Goal: Obtain resource: Download file/media

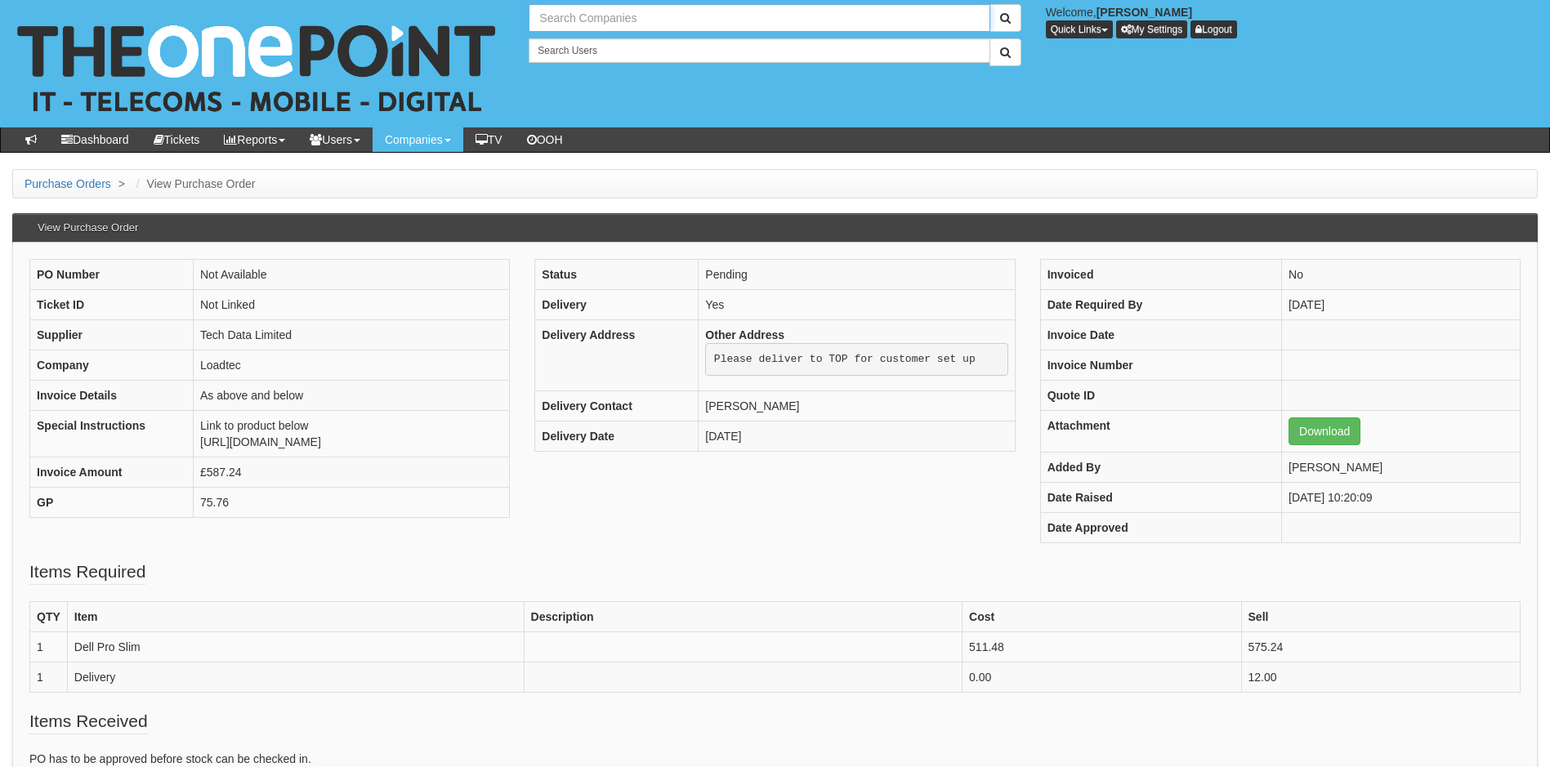
click at [598, 18] on input "text" at bounding box center [759, 18] width 461 height 28
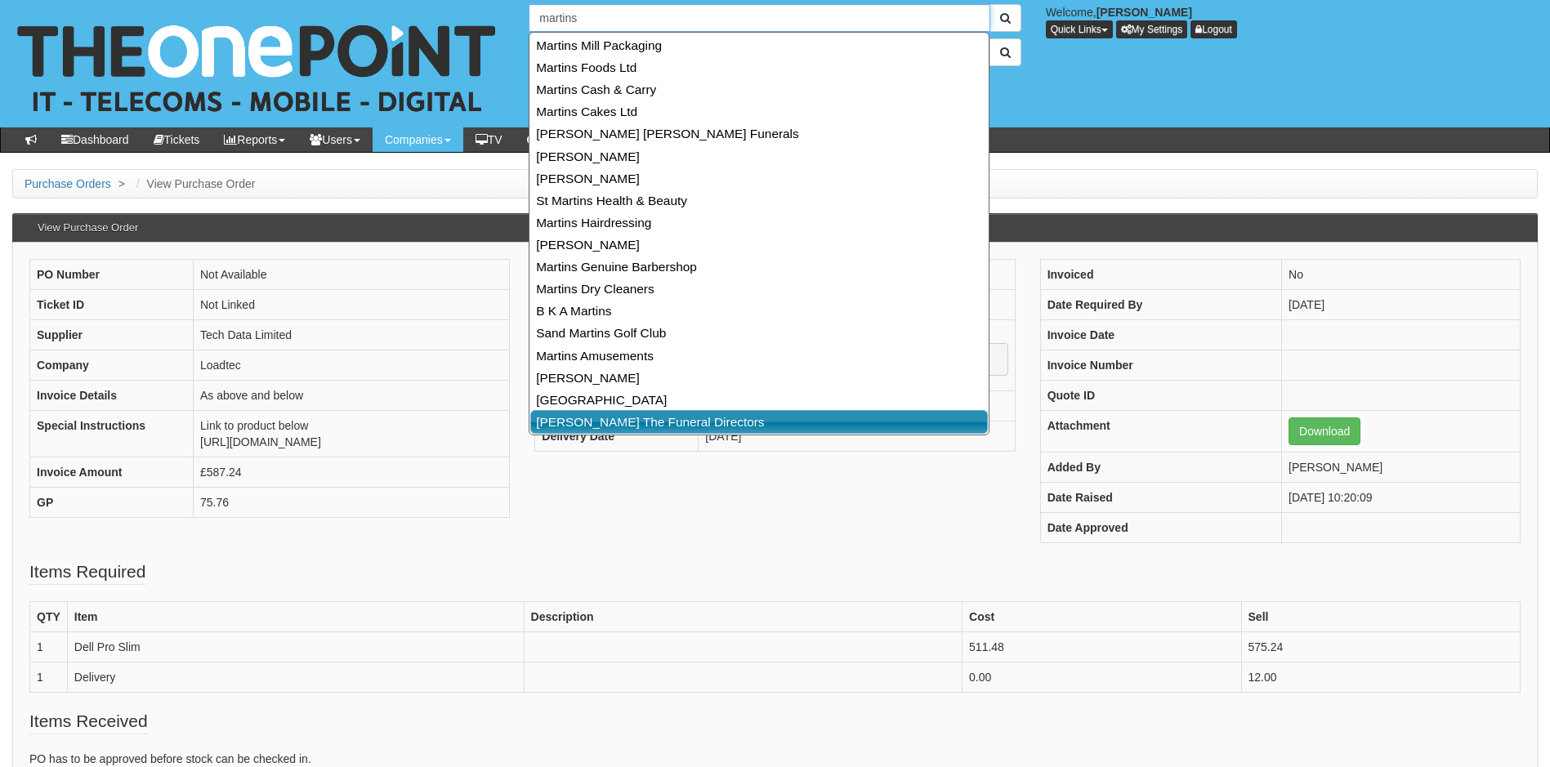
click at [617, 418] on link "[PERSON_NAME] The Funeral Directors" at bounding box center [759, 422] width 458 height 24
type input "[PERSON_NAME] The Funeral Directors"
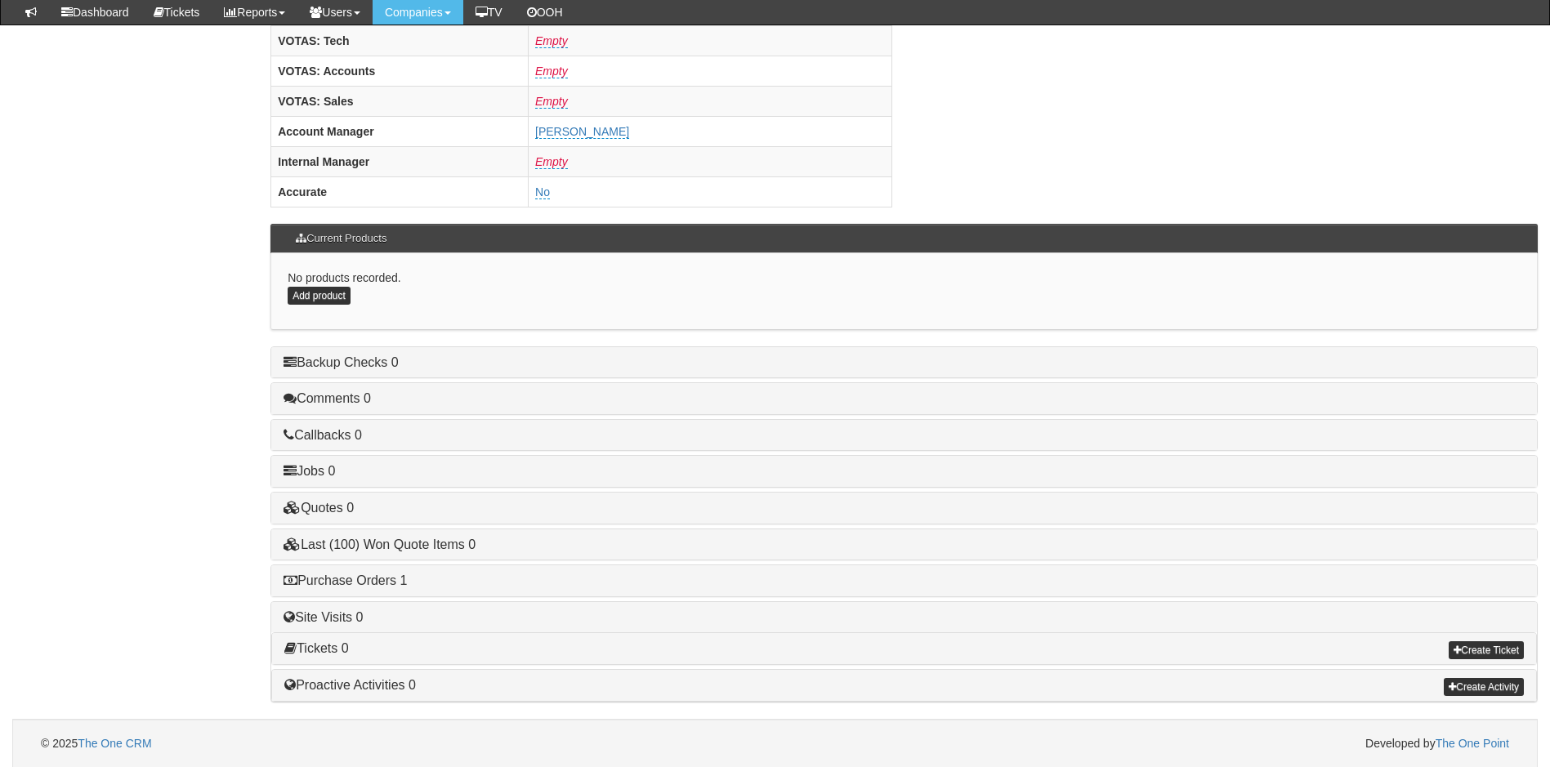
scroll to position [673, 0]
click at [362, 579] on link "Purchase Orders 1" at bounding box center [345, 580] width 123 height 14
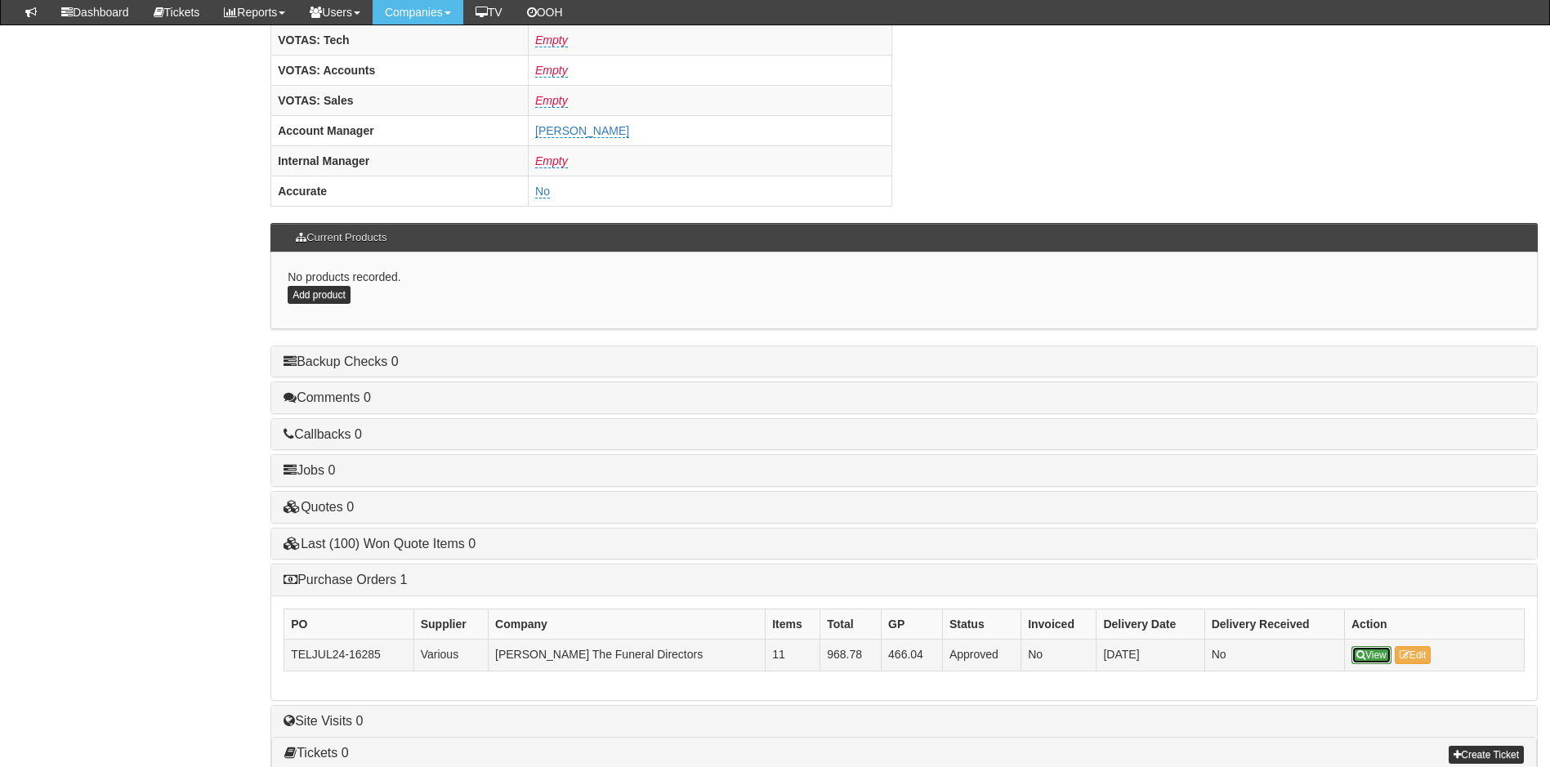
click at [1369, 652] on link "View" at bounding box center [1372, 655] width 40 height 18
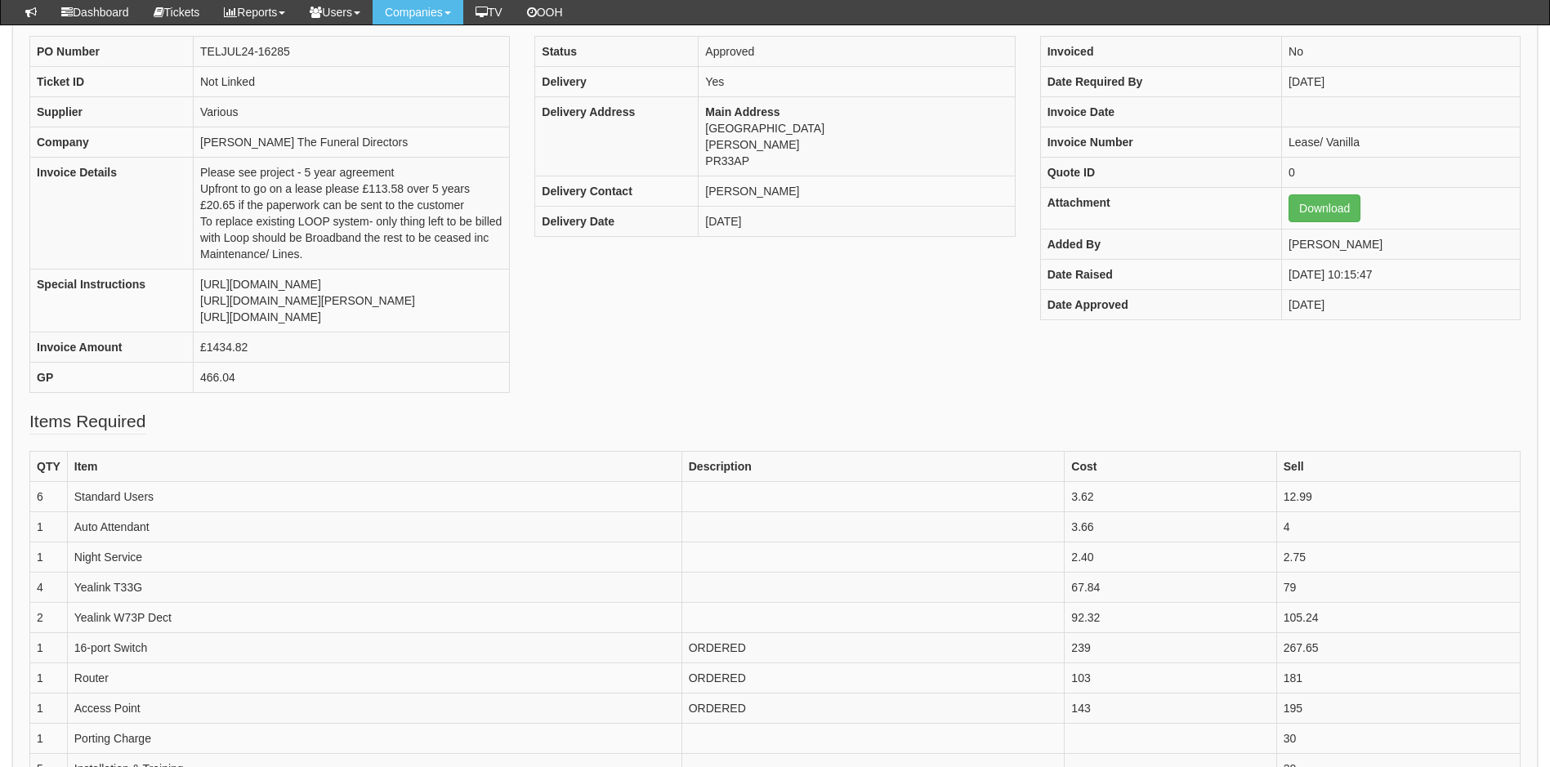
scroll to position [163, 0]
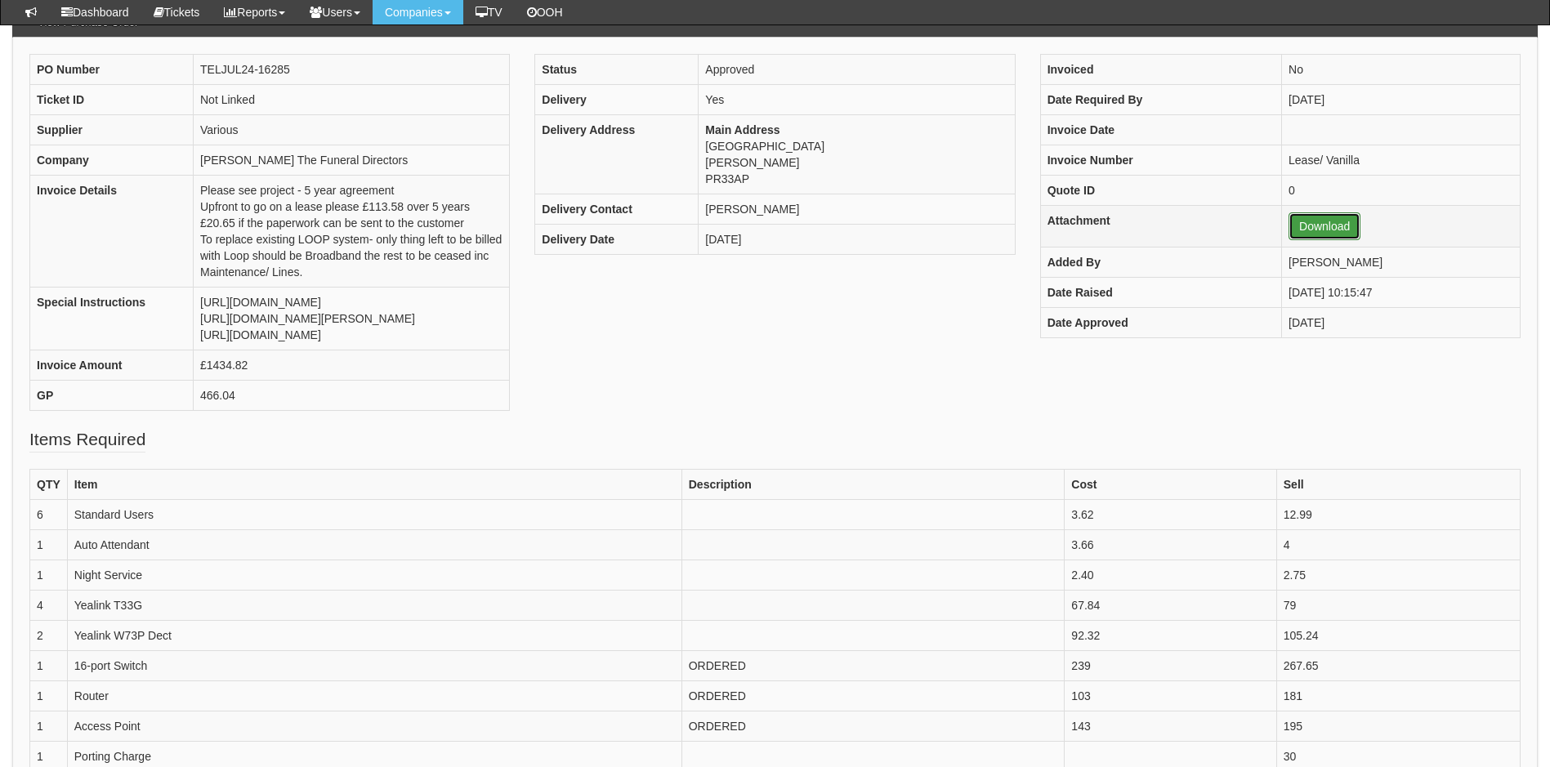
click at [1310, 225] on link "Download" at bounding box center [1325, 226] width 72 height 28
drag, startPoint x: 1338, startPoint y: 264, endPoint x: 1268, endPoint y: 267, distance: 69.5
click at [1282, 267] on td "[PERSON_NAME]" at bounding box center [1401, 263] width 239 height 30
drag, startPoint x: 297, startPoint y: 273, endPoint x: 192, endPoint y: 204, distance: 125.1
click at [192, 204] on tr "Invoice Details Please see project - 5 year agreement Upfront to go on a lease …" at bounding box center [270, 232] width 480 height 112
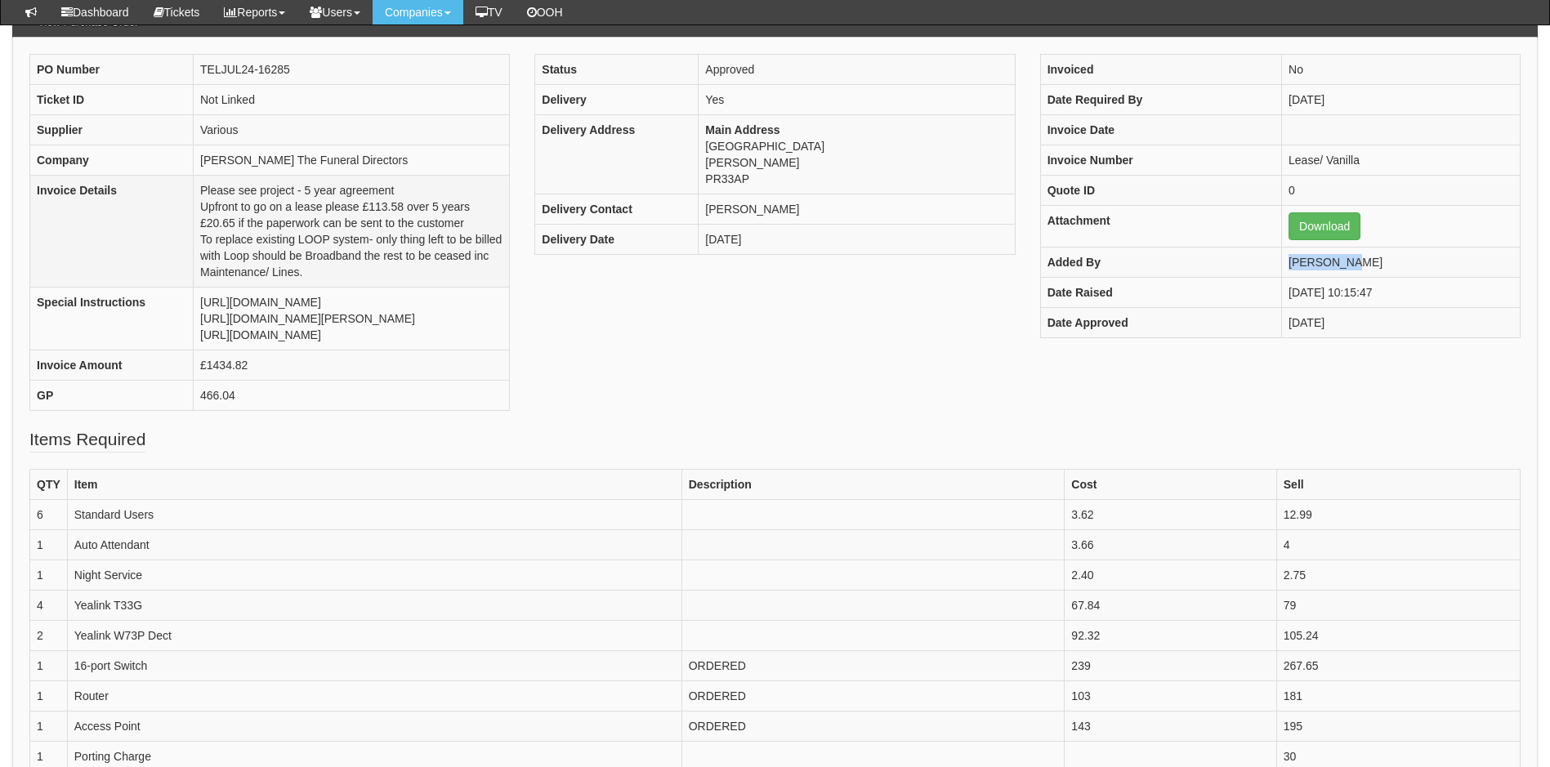
drag, startPoint x: 192, startPoint y: 204, endPoint x: 333, endPoint y: 253, distance: 149.4
click at [333, 253] on td "Please see project - 5 year agreement Upfront to go on a lease please £113.58 o…" at bounding box center [352, 232] width 316 height 112
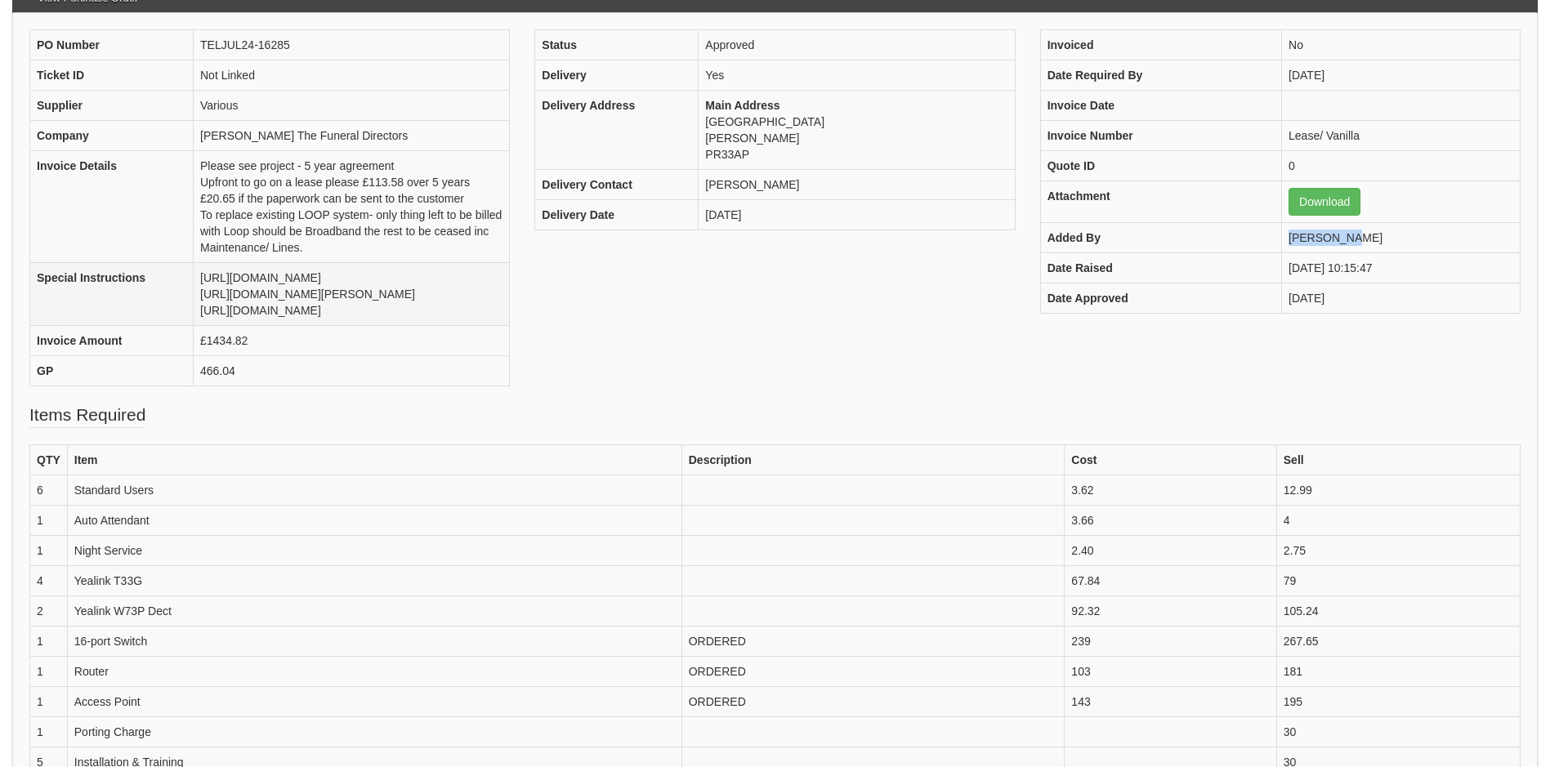
scroll to position [82, 0]
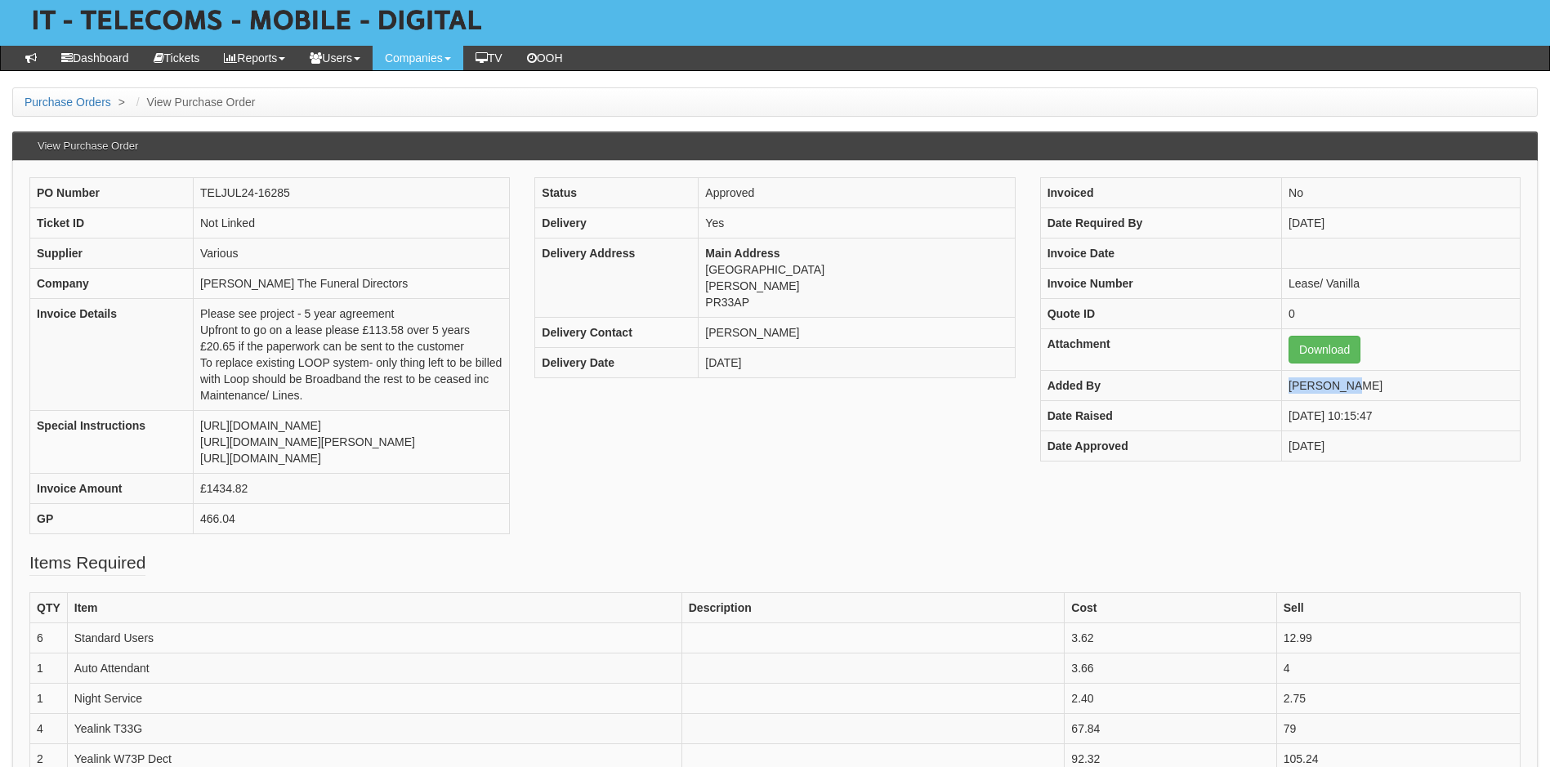
click at [1146, 535] on div "PO Number TELJUL24-16285 Ticket ID Not Linked Supplier Various Company Martins …" at bounding box center [775, 364] width 1516 height 374
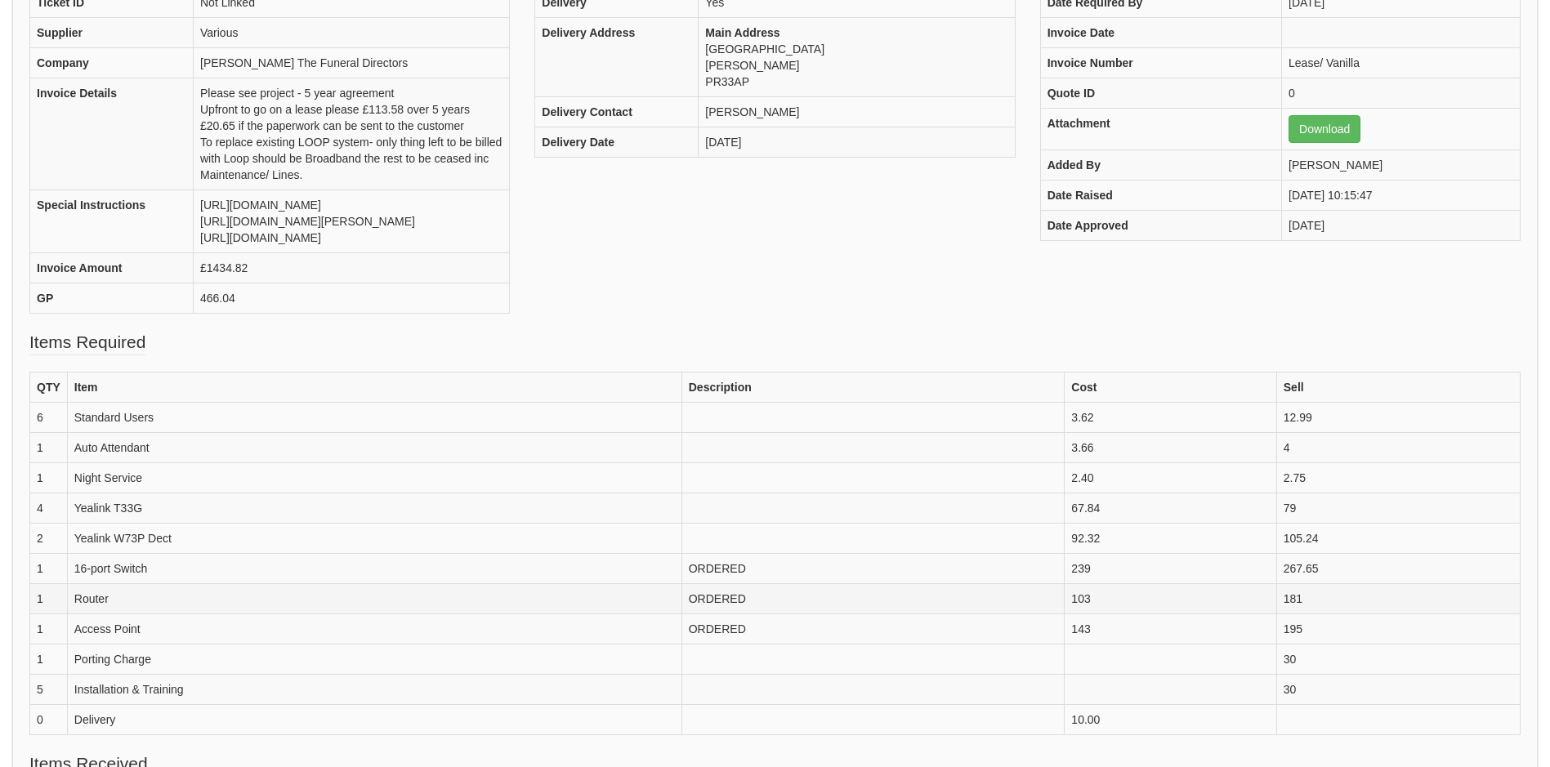
scroll to position [0, 0]
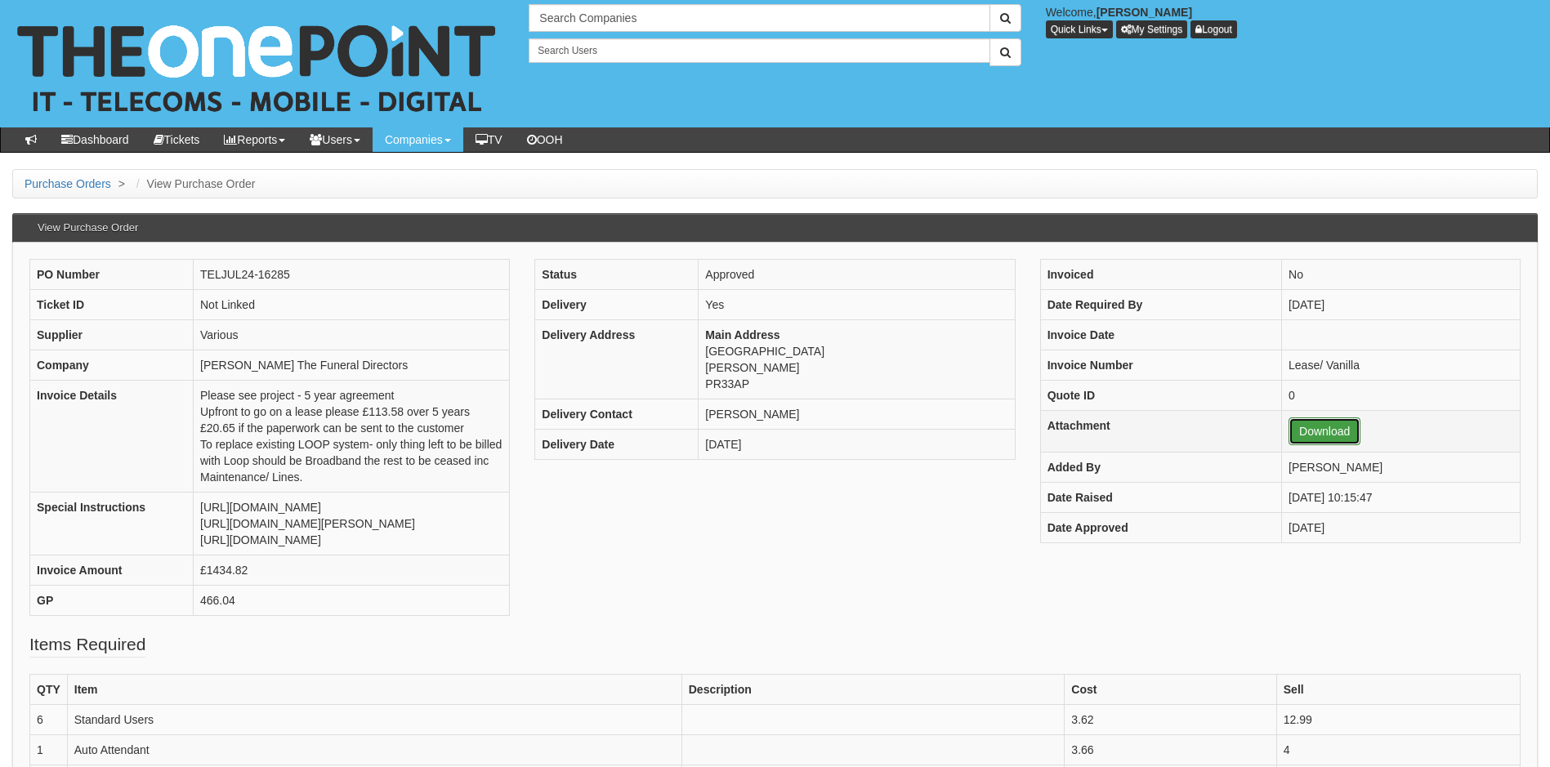
click at [1314, 431] on link "Download" at bounding box center [1325, 432] width 72 height 28
